Goal: Task Accomplishment & Management: Complete application form

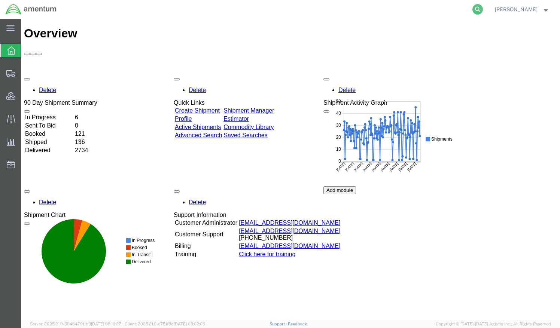
click at [483, 8] on icon at bounding box center [478, 9] width 10 height 10
paste input "QCC-OMSS-25276-0280 - Preliminary IMO"
type input "QCC-OMSS-25276-0280"
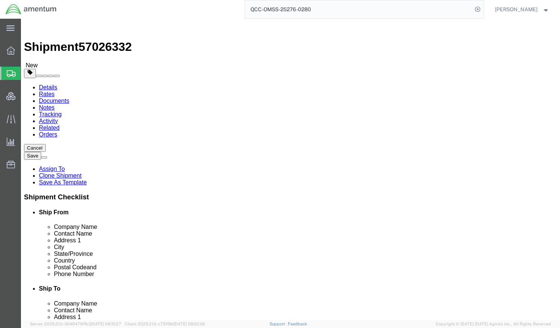
select select "42668"
select select
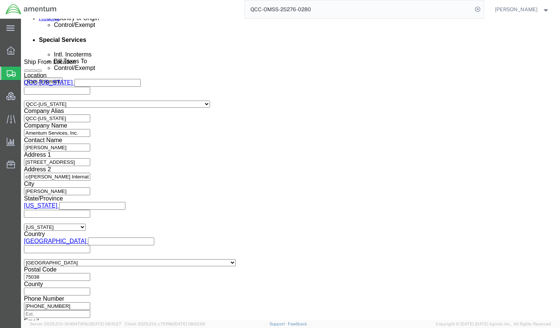
scroll to position [482, 0]
click button
click icon
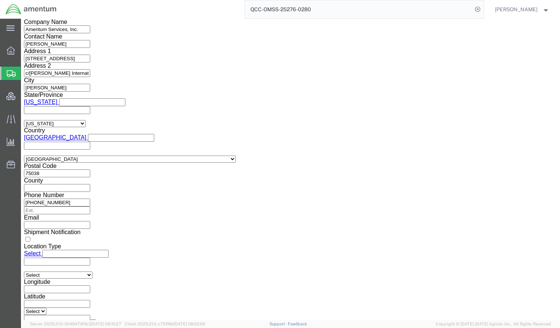
scroll to position [589, 0]
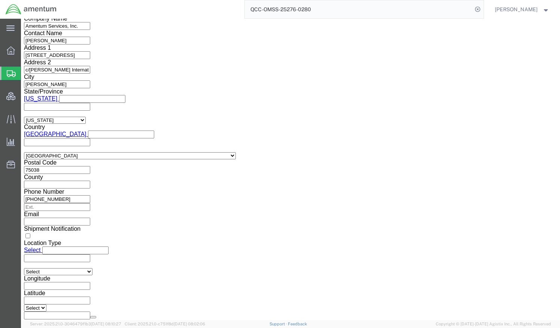
click select "Select Air Less than Truckload Multi-Leg Ocean Freight Rail Small Parcel Truckl…"
select select "OCN"
click select "Select Air Less than Truckload Multi-Leg Ocean Freight Rail Small Parcel Truckl…"
click select "Select Flat Rack Insulated Open Top Oversized Equipment Refrigerated Roll-on/Ro…"
select select "FLRK"
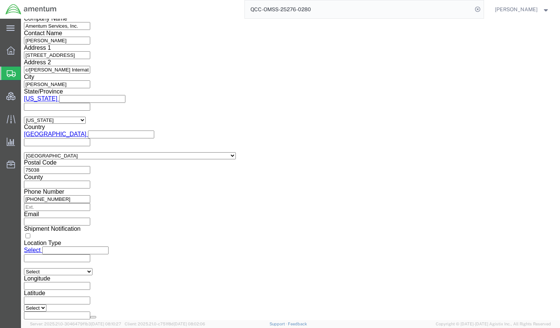
click select "Select Flat Rack Insulated Open Top Oversized Equipment Refrigerated Roll-on/Ro…"
click select "Select 40 Feet 45 Feet High Cube 45 Feet 20 Feet 40 Feet High Cube 20 Feet High…"
select select "40FT"
click select "Select 40 Feet 45 Feet High Cube 45 Feet 20 Feet 40 Feet High Cube 20 Feet High…"
click select "Select Shipper Vessel"
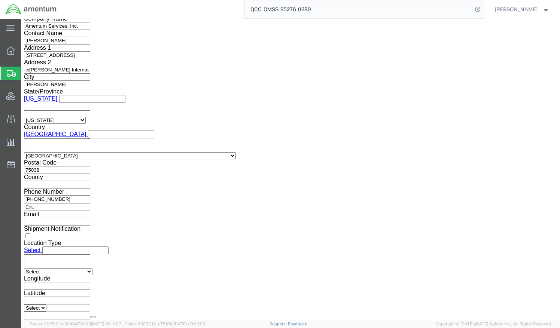
select select "Vessel"
click select "Select Shipper Vessel"
click div "Please fix the following errors Ship From Location Location [GEOGRAPHIC_DATA]-[…"
click button "Continue"
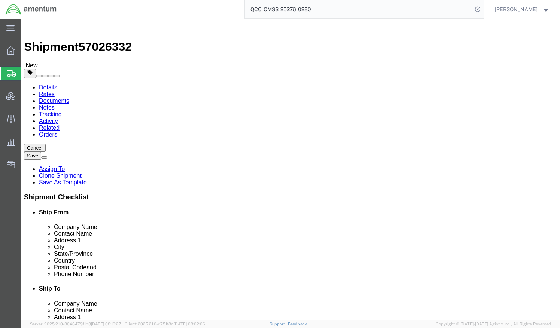
click dd "119500.00 USD"
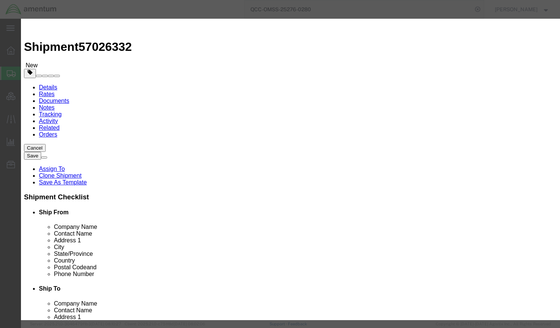
click input "checkbox"
checkbox input "true"
click input "text"
type input "Vehicle, Flammable Liquid Powered"
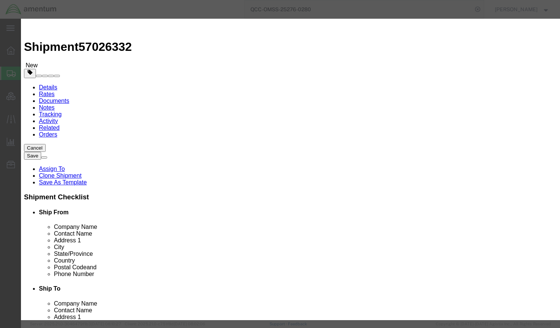
type input "3166"
select select "9 Miscellaneous"
click select "Select 1 - Drums 2 - Reserved 3 - Jerricans 4 - Boxes 5 - Bags 6 - Composite Pa…"
select select "BOXES"
click select "Select 1 - Drums 2 - Reserved 3 - Jerricans 4 - Boxes 5 - Bags 6 - Composite Pa…"
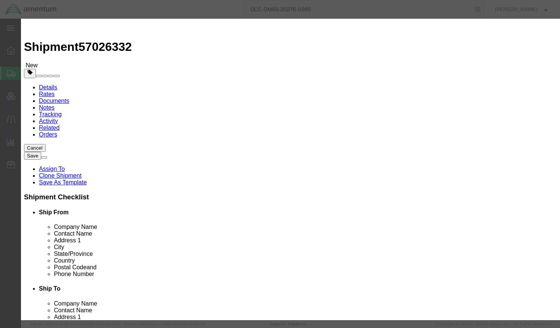
click select "Container Material A - Steel (all types and surface treatments) B - Aluminum C …"
select select "FIBERBOARD"
click select "Container Material A - Steel (all types and surface treatments) B - Aluminum C …"
click input "text"
type input "PERS"
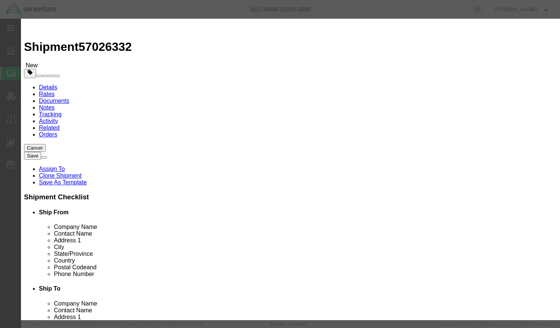
type input "See DGD"
type input "1"
type input "1-111-111-1111"
click label "Company Name"
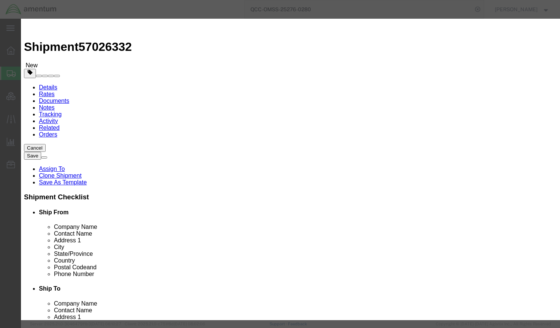
click button "Save & Close"
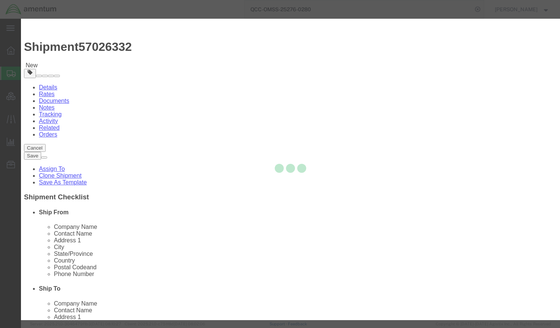
click at [21, 19] on agx-top-navbar "QCC-OMSS-25276-0280 [PERSON_NAME]" at bounding box center [21, 174] width 0 height 310
